Goal: Navigation & Orientation: Find specific page/section

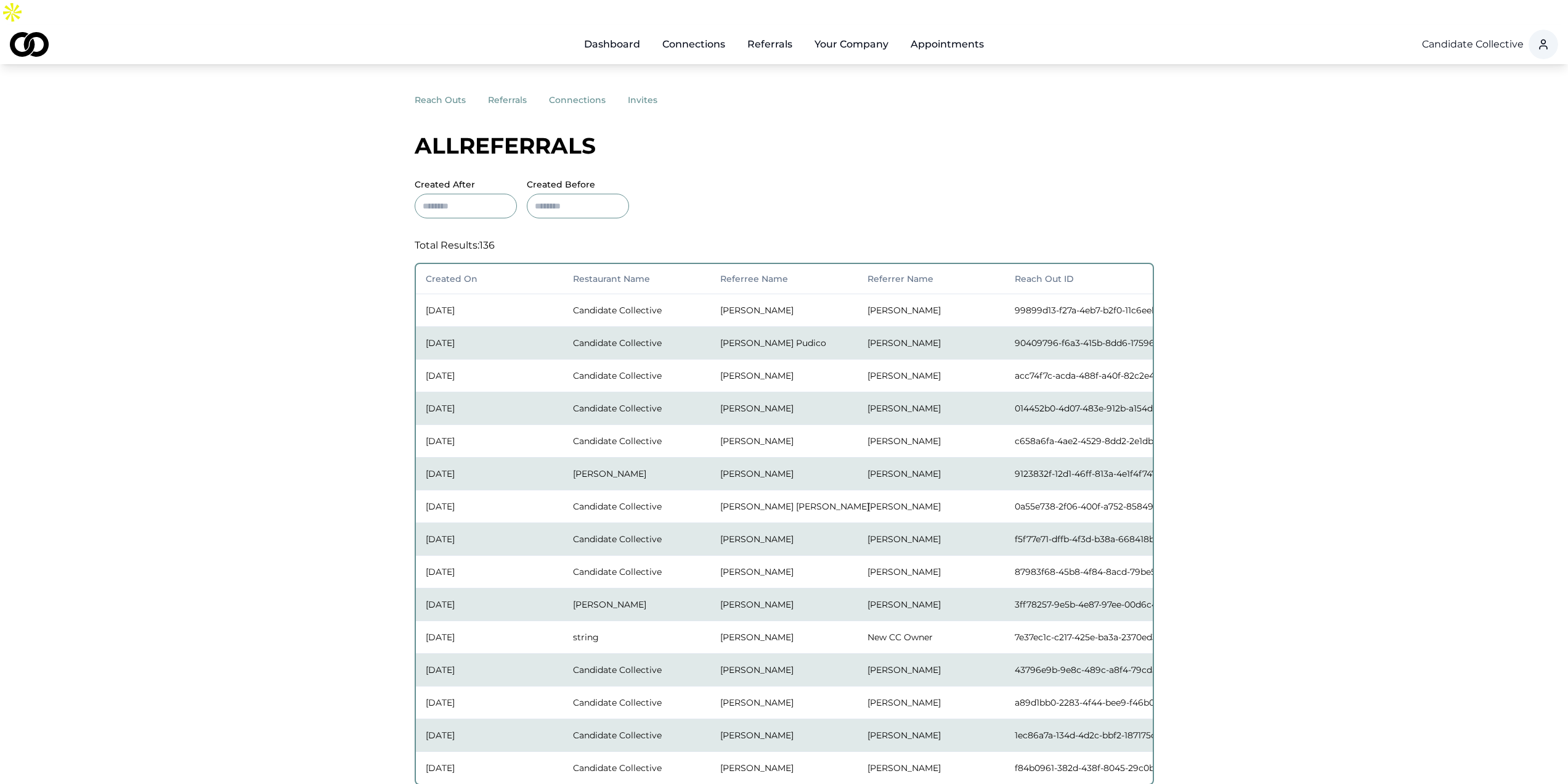
click at [755, 294] on td "Mae de Leon" at bounding box center [784, 310] width 147 height 32
click at [747, 359] on td "Jaymie Pineda" at bounding box center [784, 374] width 147 height 32
click at [756, 392] on td "Kimberly Dollesin" at bounding box center [784, 408] width 147 height 32
click at [749, 424] on td "Loren Hicks" at bounding box center [784, 440] width 147 height 32
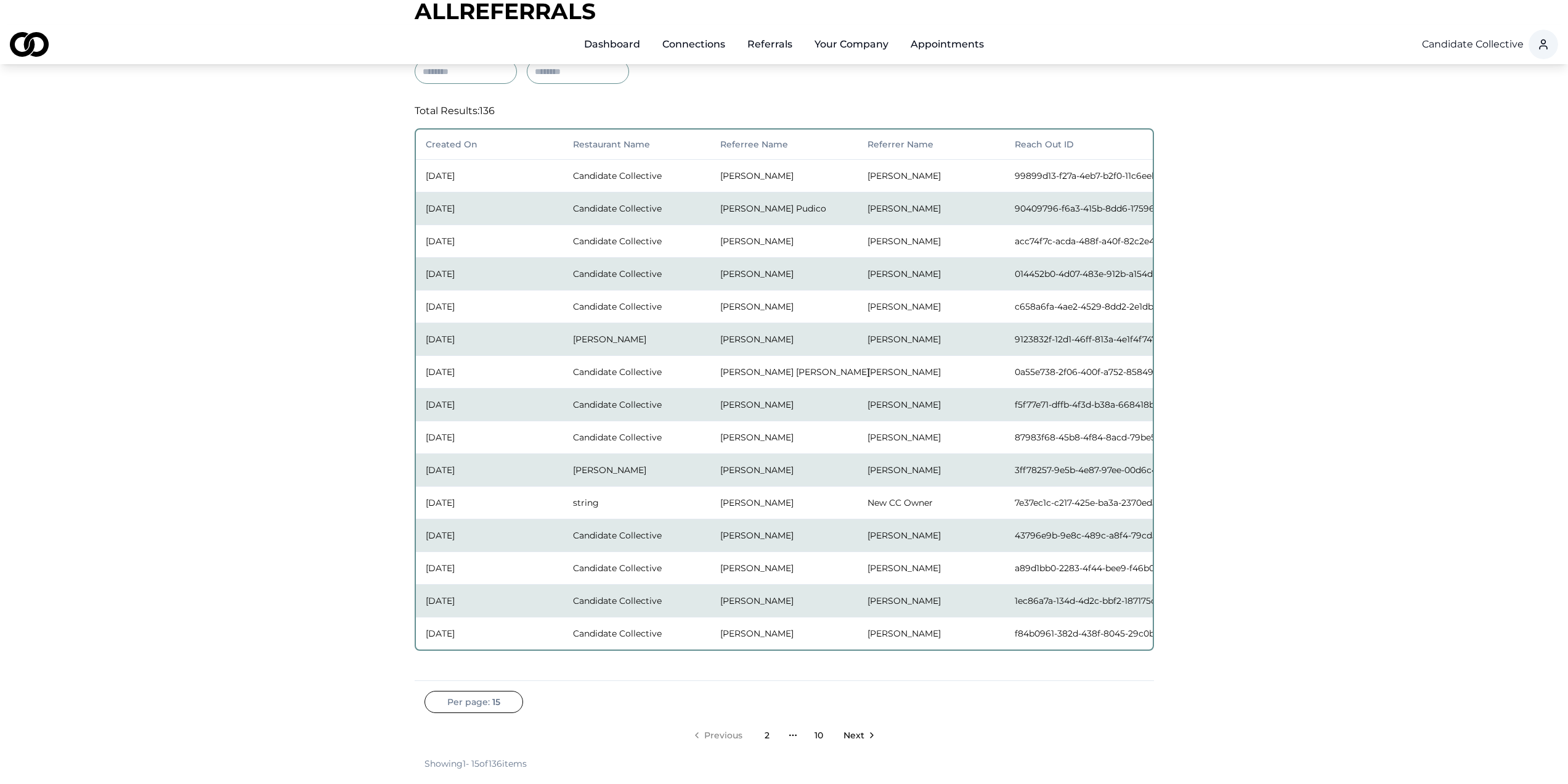
scroll to position [332, 0]
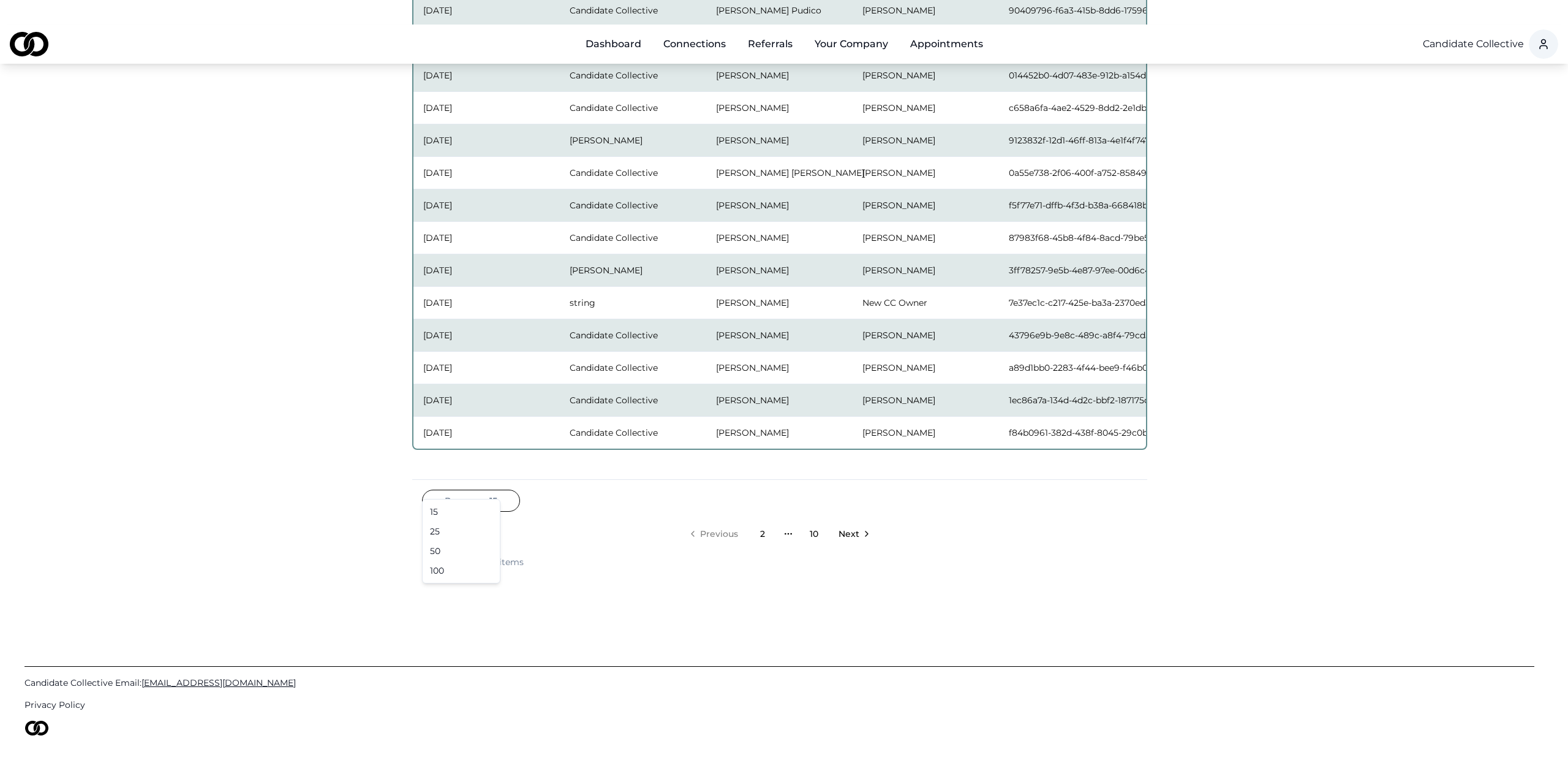
click at [504, 449] on html "Dashboard Connections Referrals Your Company Appointments Candidate Collective …" at bounding box center [784, 59] width 1568 height 779
click at [612, 449] on html "Dashboard Connections Referrals Your Company Appointments Candidate Collective …" at bounding box center [784, 59] width 1568 height 779
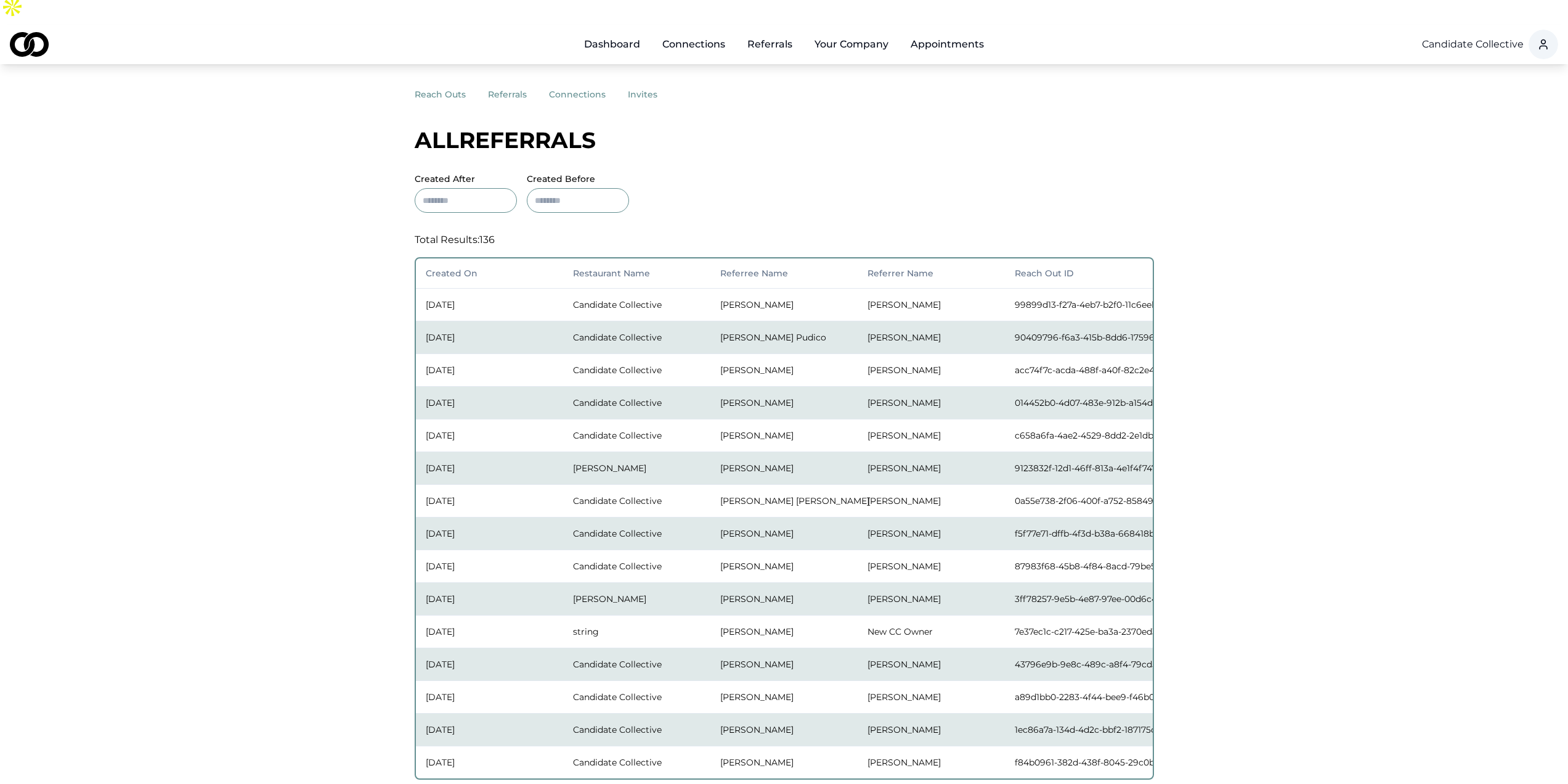
scroll to position [0, 0]
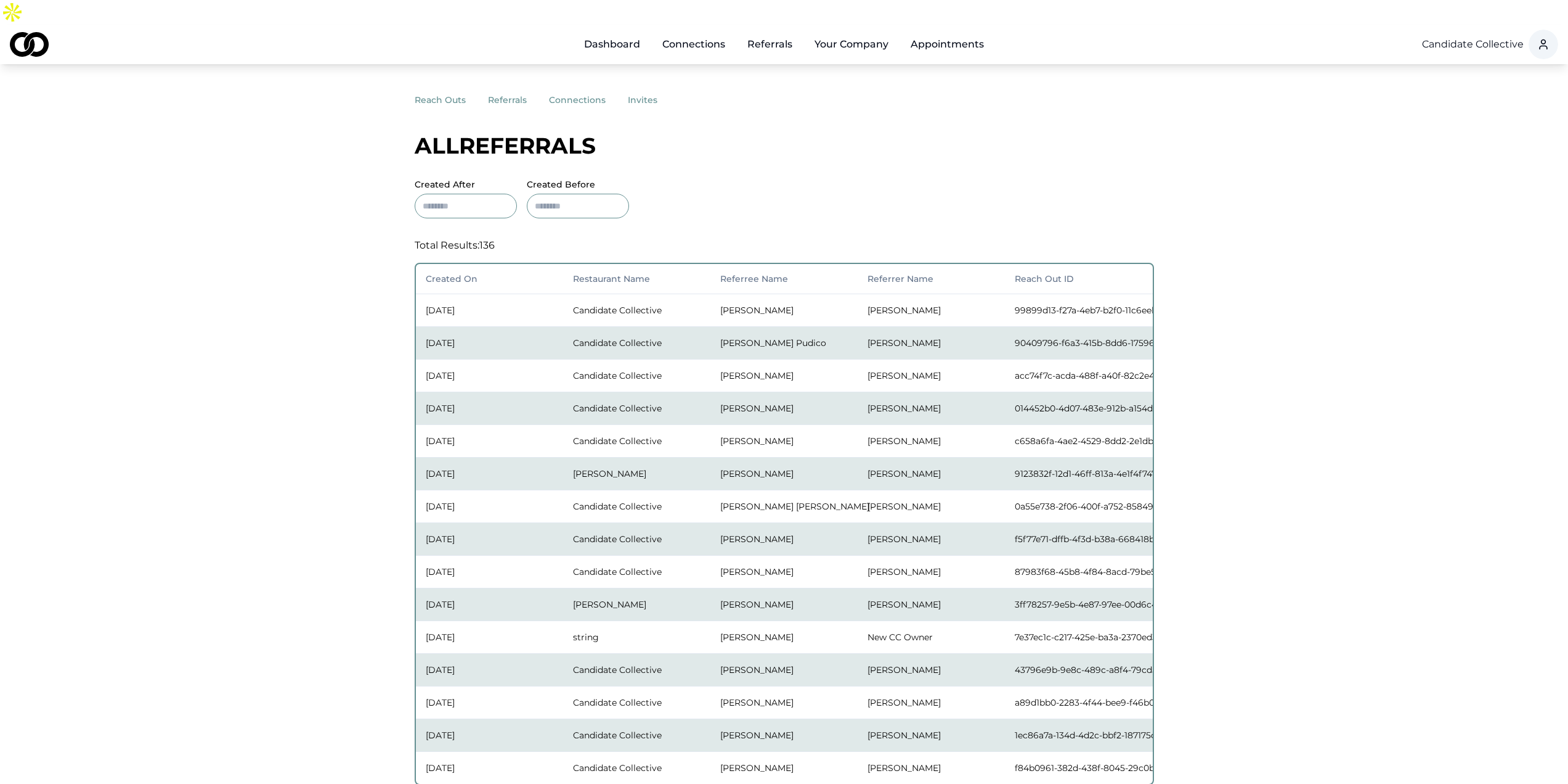
click at [502, 89] on button "referrals" at bounding box center [518, 100] width 61 height 23
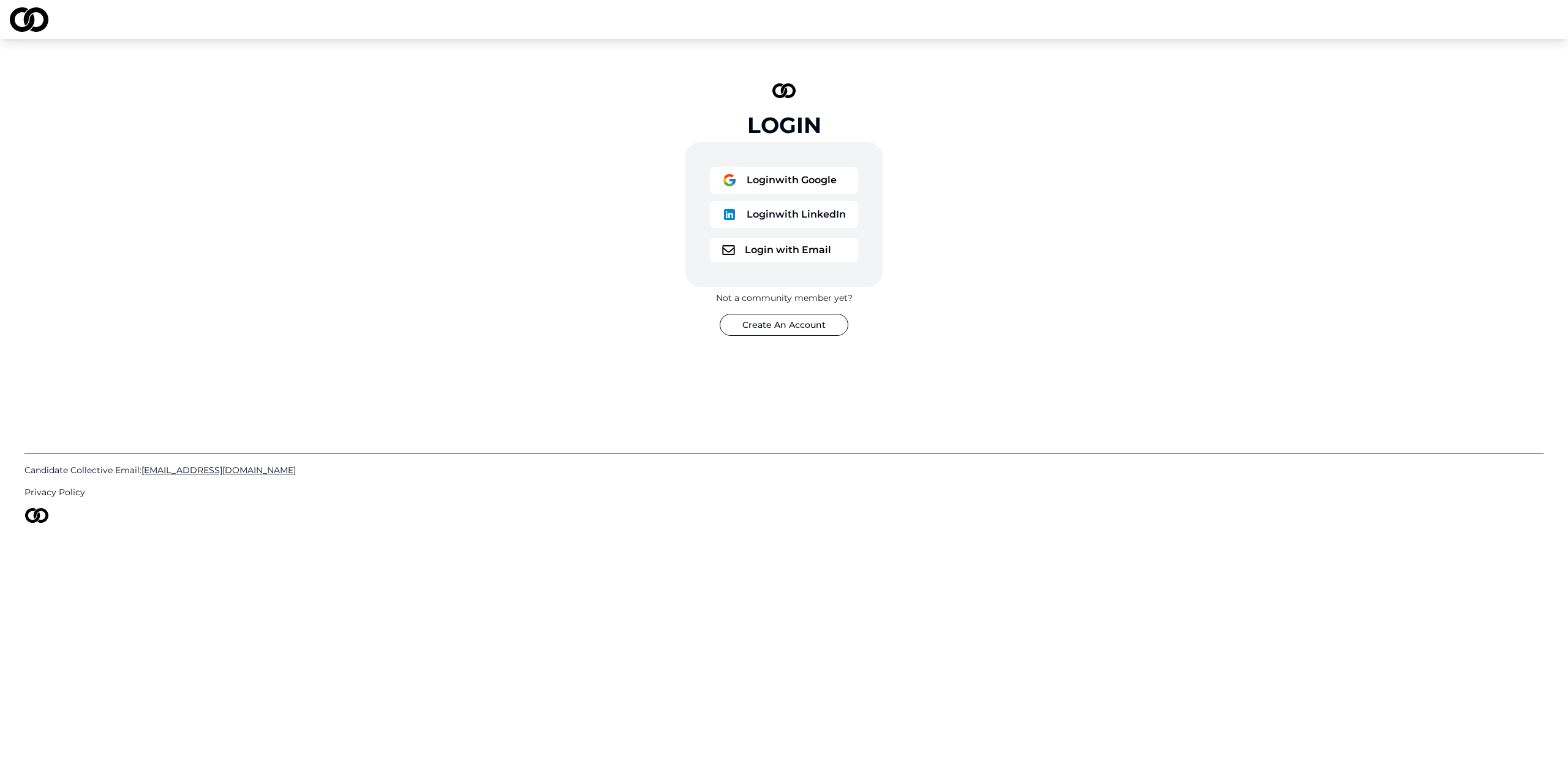
click at [769, 183] on button "Login with Google" at bounding box center [784, 180] width 148 height 27
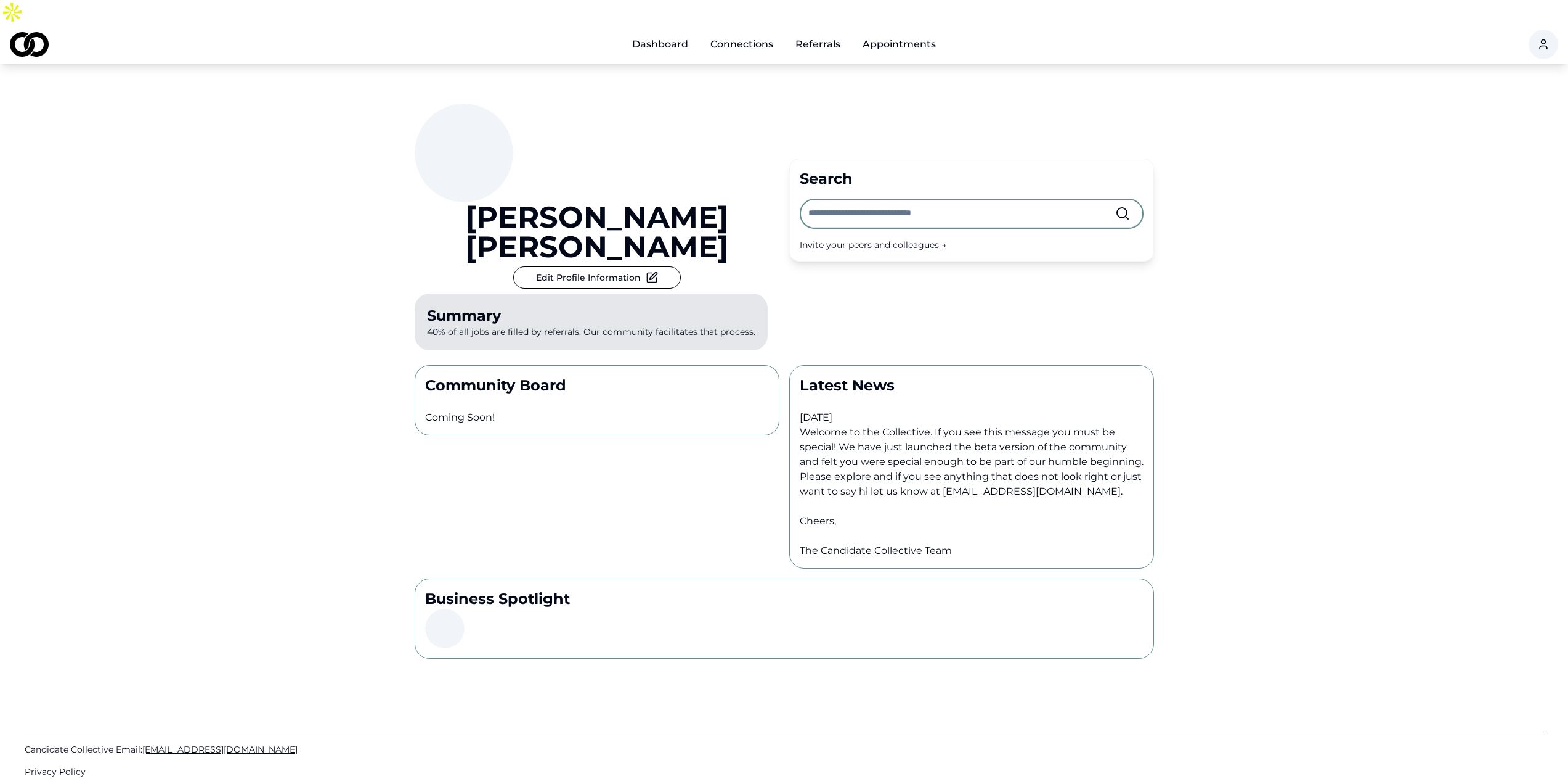
click at [219, 96] on div "Michael Sherman Edit Profile Information Summary 40% of all jobs are filled by …" at bounding box center [784, 361] width 1568 height 595
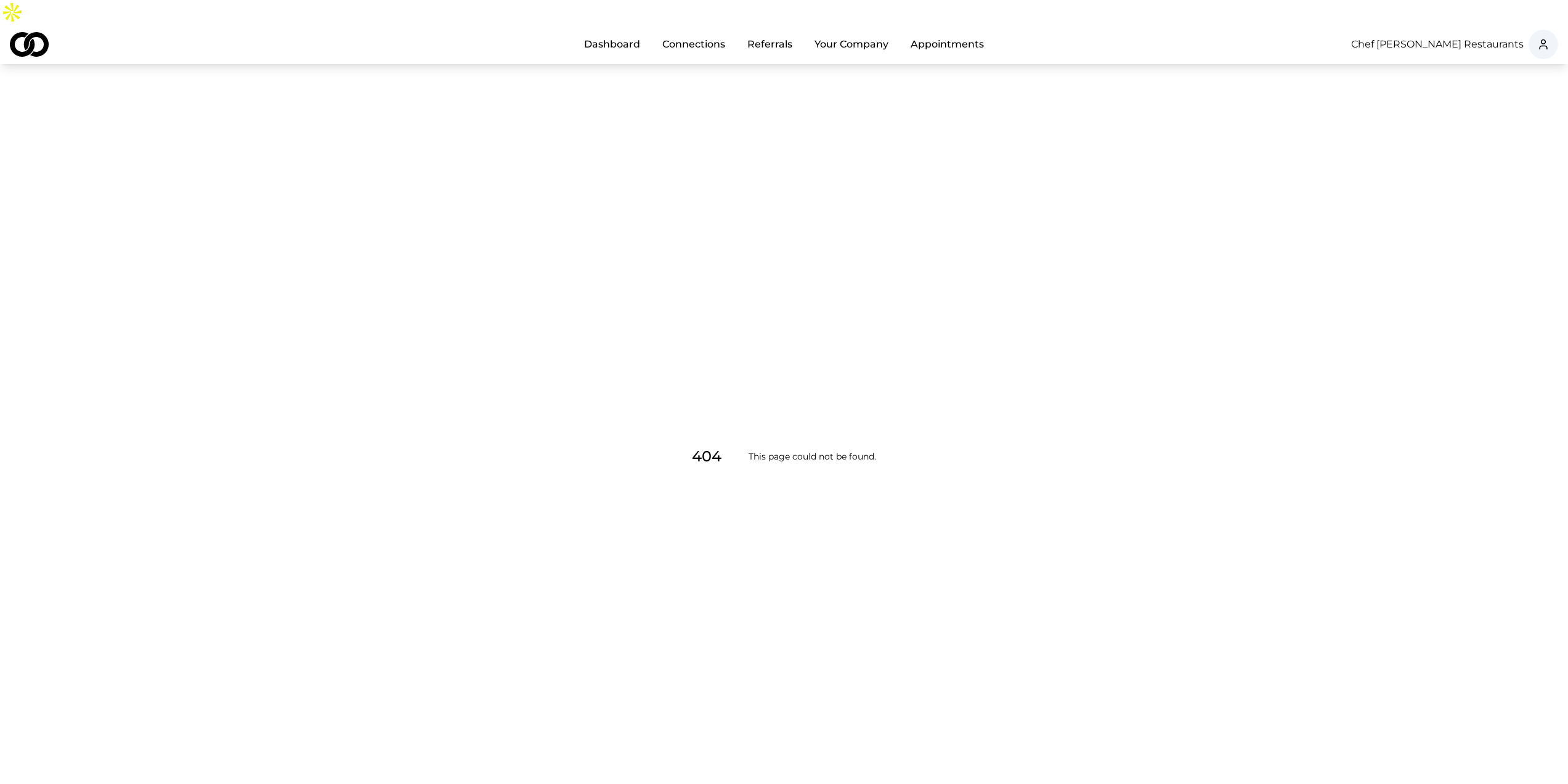
click at [433, 86] on div "404 This page could not be found ." at bounding box center [784, 456] width 1568 height 784
